Goal: Task Accomplishment & Management: Complete application form

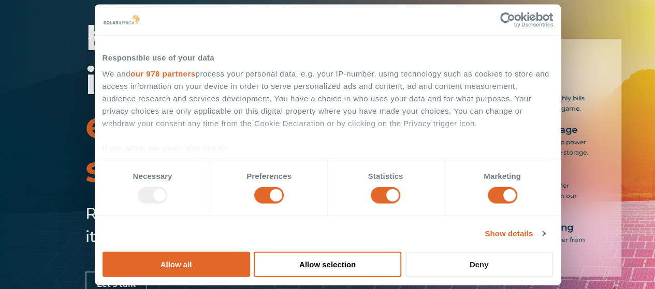
click at [553, 252] on button "Deny" at bounding box center [479, 264] width 148 height 25
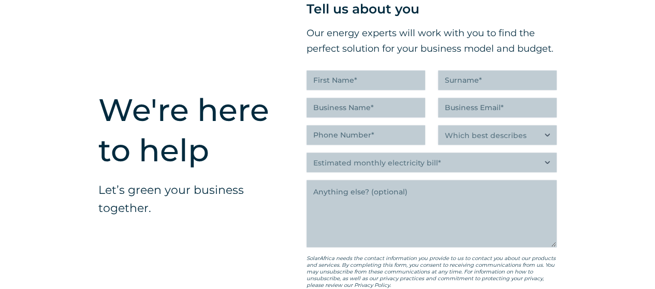
scroll to position [2608, 0]
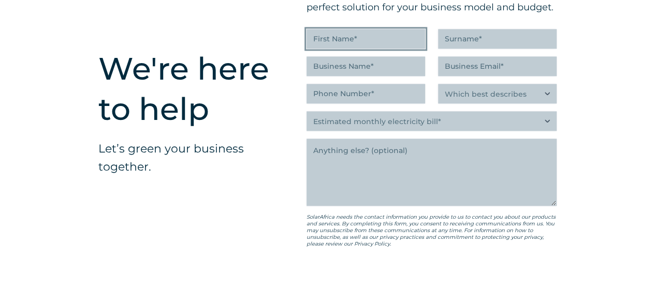
click at [341, 49] on input "First Name (Required)" at bounding box center [366, 39] width 119 height 20
type input "Qiniso"
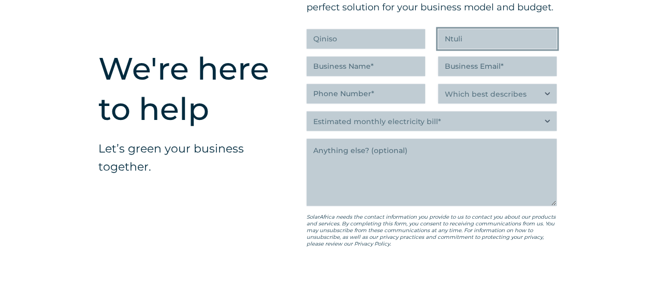
type input "Ntuli"
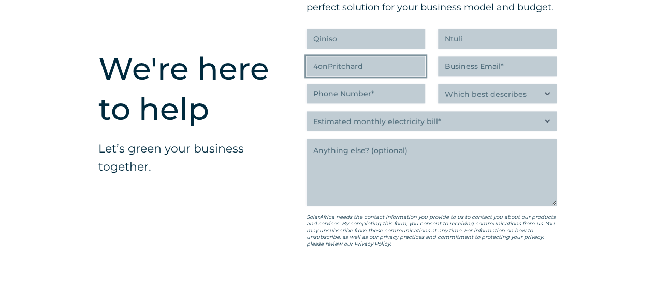
type input "4onPritchard"
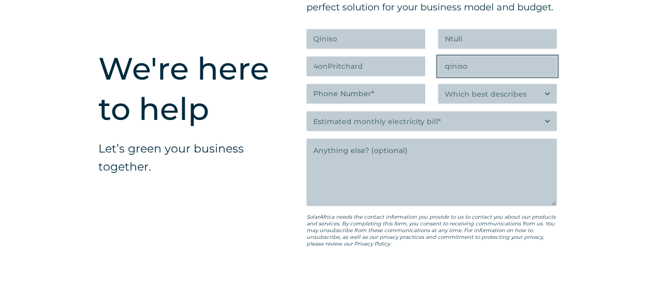
type input "[EMAIL_ADDRESS][DOMAIN_NAME]"
type input "(072) 264-1510"
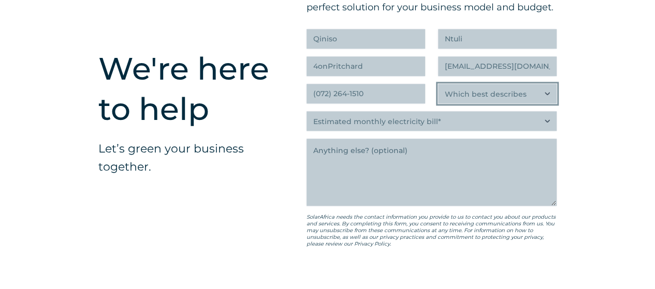
click at [508, 104] on select "Which best describes you?* Researching and identifying the best energy solution…" at bounding box center [497, 94] width 119 height 20
select select "Property investor, building owner or landlord exploring alternative energy opti…"
click at [438, 104] on select "Which best describes you?* Researching and identifying the best energy solution…" at bounding box center [497, 94] width 119 height 20
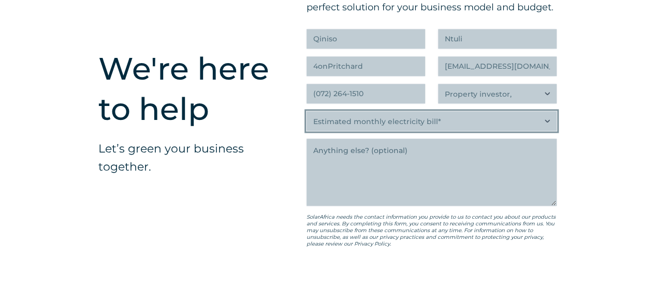
click at [389, 131] on select "Estimated monthly electricity bill* Less than R500K More than R500K" at bounding box center [432, 121] width 250 height 20
select select "Less than R500K"
click at [307, 131] on select "Estimated monthly electricity bill* Less than R500K More than R500K" at bounding box center [432, 121] width 250 height 20
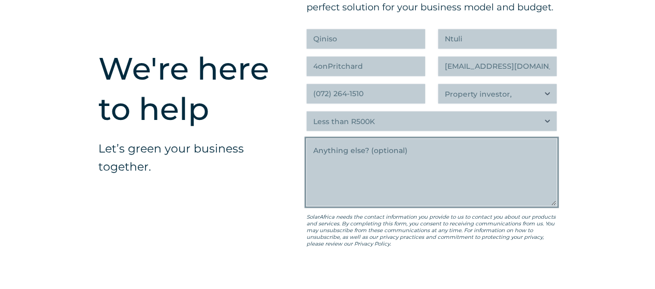
click at [422, 177] on textarea "Anything else" at bounding box center [432, 172] width 250 height 67
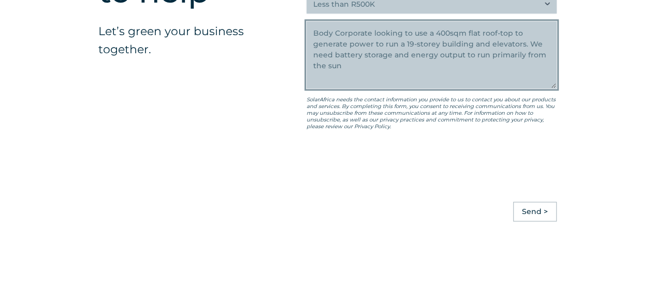
scroll to position [2767, 0]
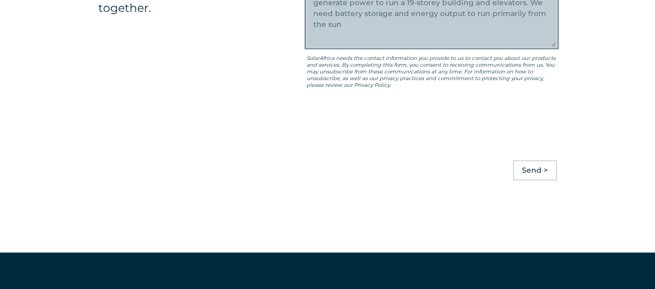
type textarea "Body Corporate looking to use a 400sqm flat roof-top to generate power to run a…"
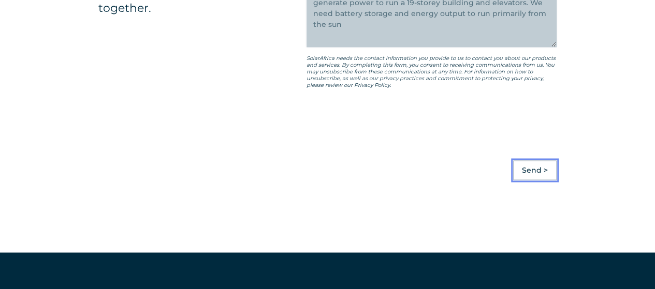
click at [538, 180] on input "Send >" at bounding box center [535, 171] width 44 height 20
